Goal: Consume media (video, audio)

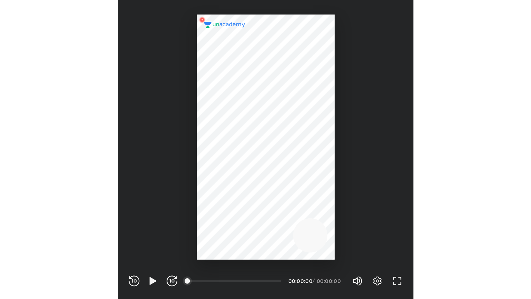
scroll to position [229, 227]
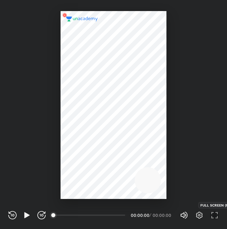
click at [214, 217] on icon "button" at bounding box center [214, 215] width 8 height 8
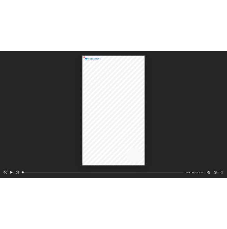
scroll to position [299, 531]
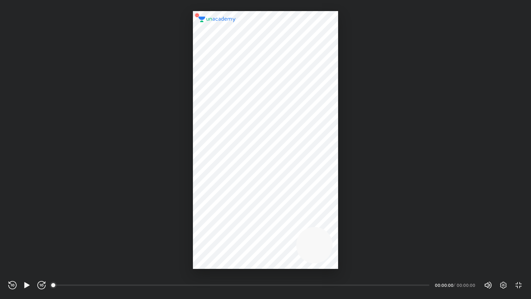
click at [226, 229] on div "Volume (M) 100% Settings EXIT FULL SCREEN (F)" at bounding box center [503, 285] width 39 height 10
click at [226, 229] on span "100%" at bounding box center [493, 285] width 4 height 4
click at [226, 229] on icon "button" at bounding box center [503, 285] width 8 height 8
click at [226, 229] on div "Off" at bounding box center [491, 259] width 17 height 9
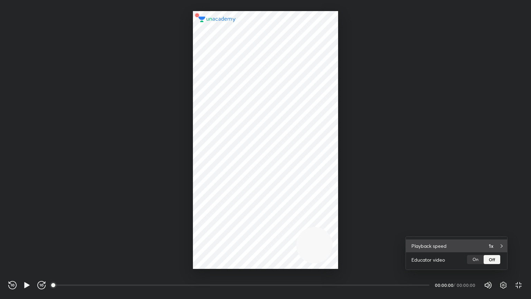
click at [226, 229] on div "Playback speed 1x" at bounding box center [456, 245] width 101 height 13
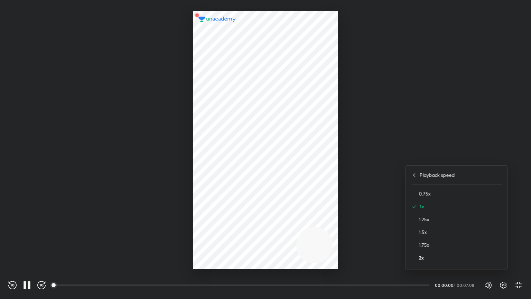
click at [226, 229] on h4 "2x" at bounding box center [460, 257] width 83 height 7
click at [226, 164] on div at bounding box center [265, 149] width 531 height 299
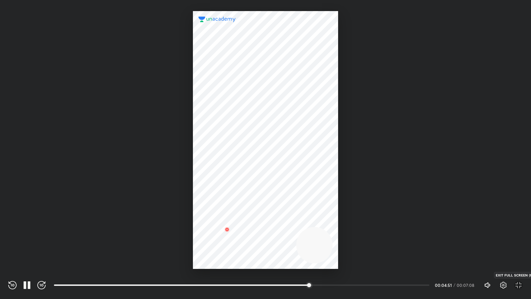
click at [226, 229] on icon "button" at bounding box center [518, 285] width 8 height 8
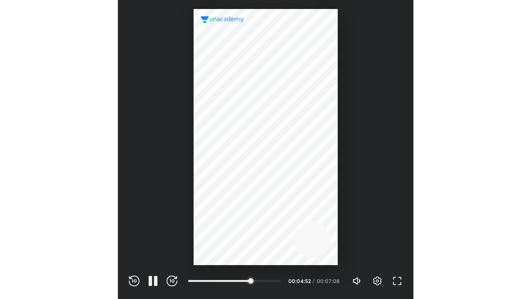
scroll to position [229, 227]
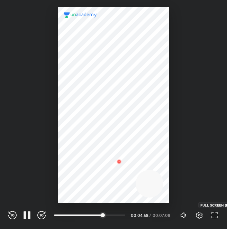
click at [215, 217] on icon "button" at bounding box center [214, 215] width 8 height 8
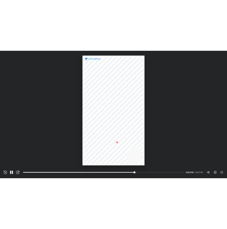
scroll to position [299, 531]
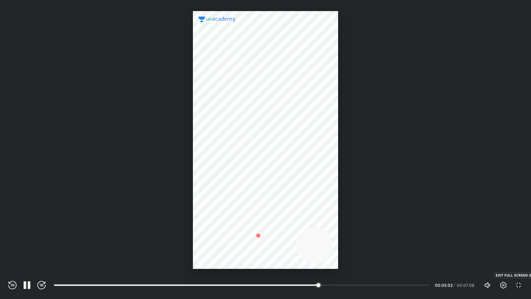
click at [226, 229] on icon "button" at bounding box center [518, 285] width 8 height 8
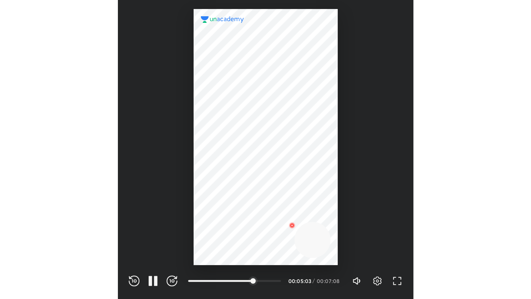
scroll to position [229, 227]
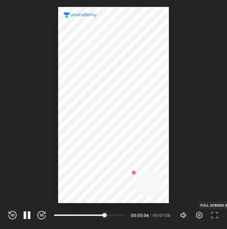
click at [214, 215] on icon "button" at bounding box center [214, 215] width 8 height 8
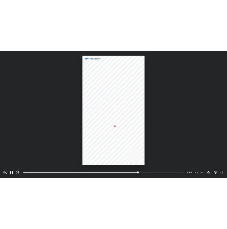
scroll to position [299, 531]
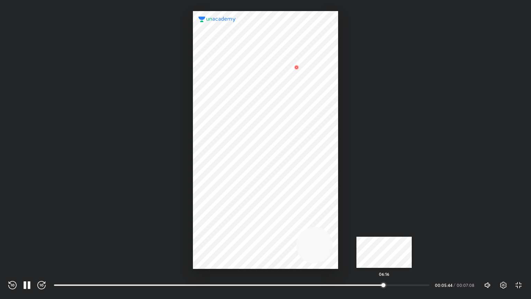
click at [226, 229] on div "06:16" at bounding box center [241, 284] width 375 height 7
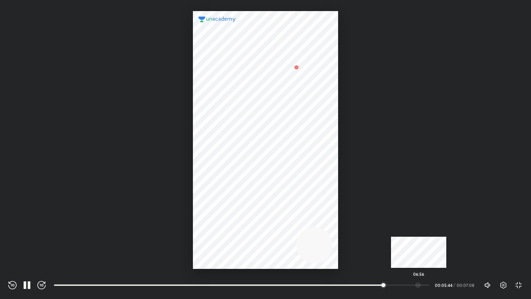
click at [226, 229] on div "06:56" at bounding box center [241, 284] width 375 height 7
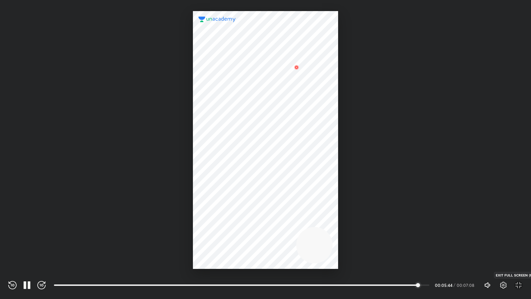
click at [226, 229] on icon "button" at bounding box center [516, 286] width 2 height 2
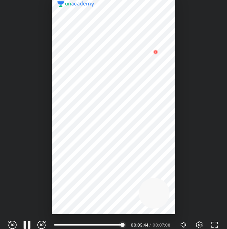
scroll to position [229, 227]
